Goal: Navigation & Orientation: Go to known website

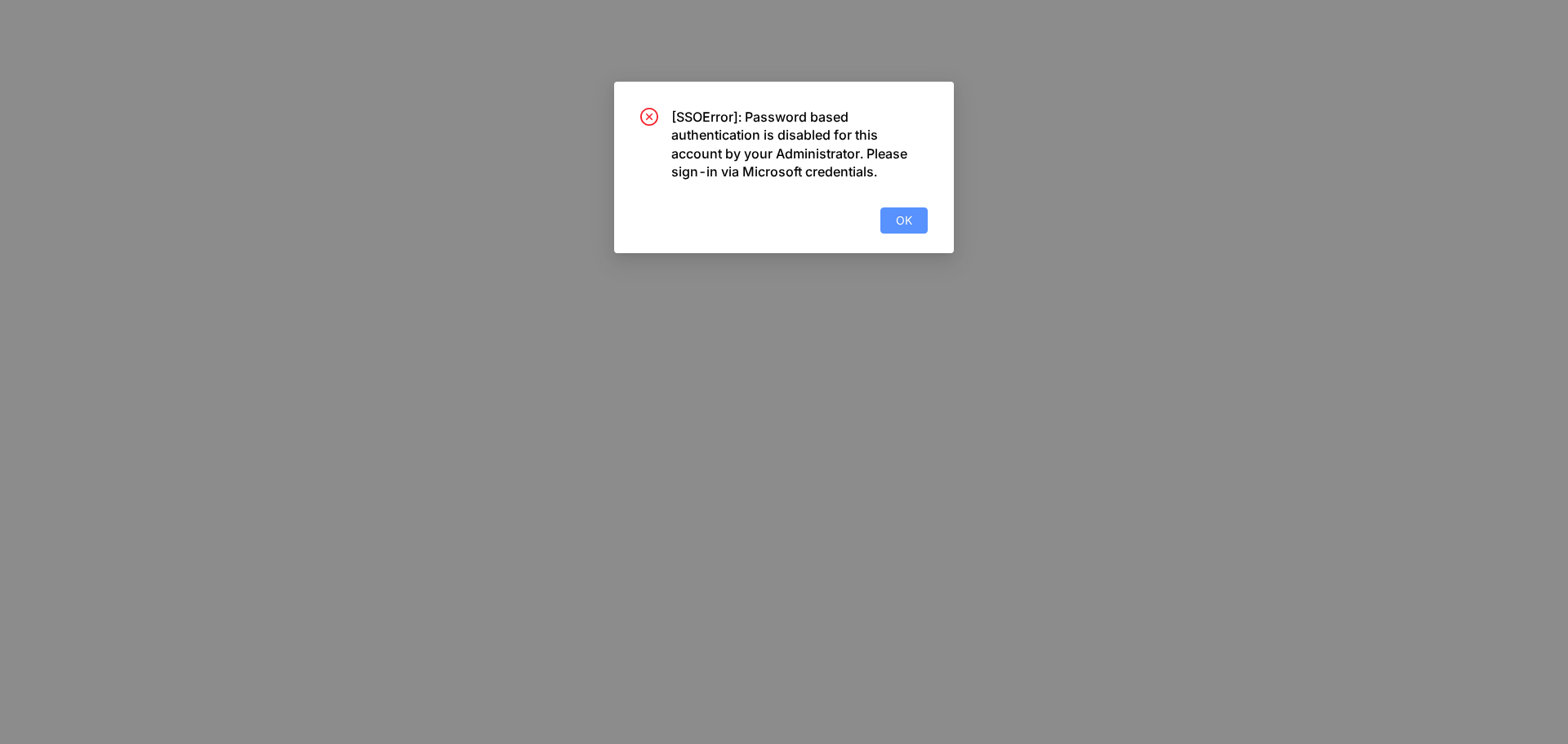
click at [906, 224] on span "OK" at bounding box center [904, 221] width 16 height 18
